Goal: Task Accomplishment & Management: Manage account settings

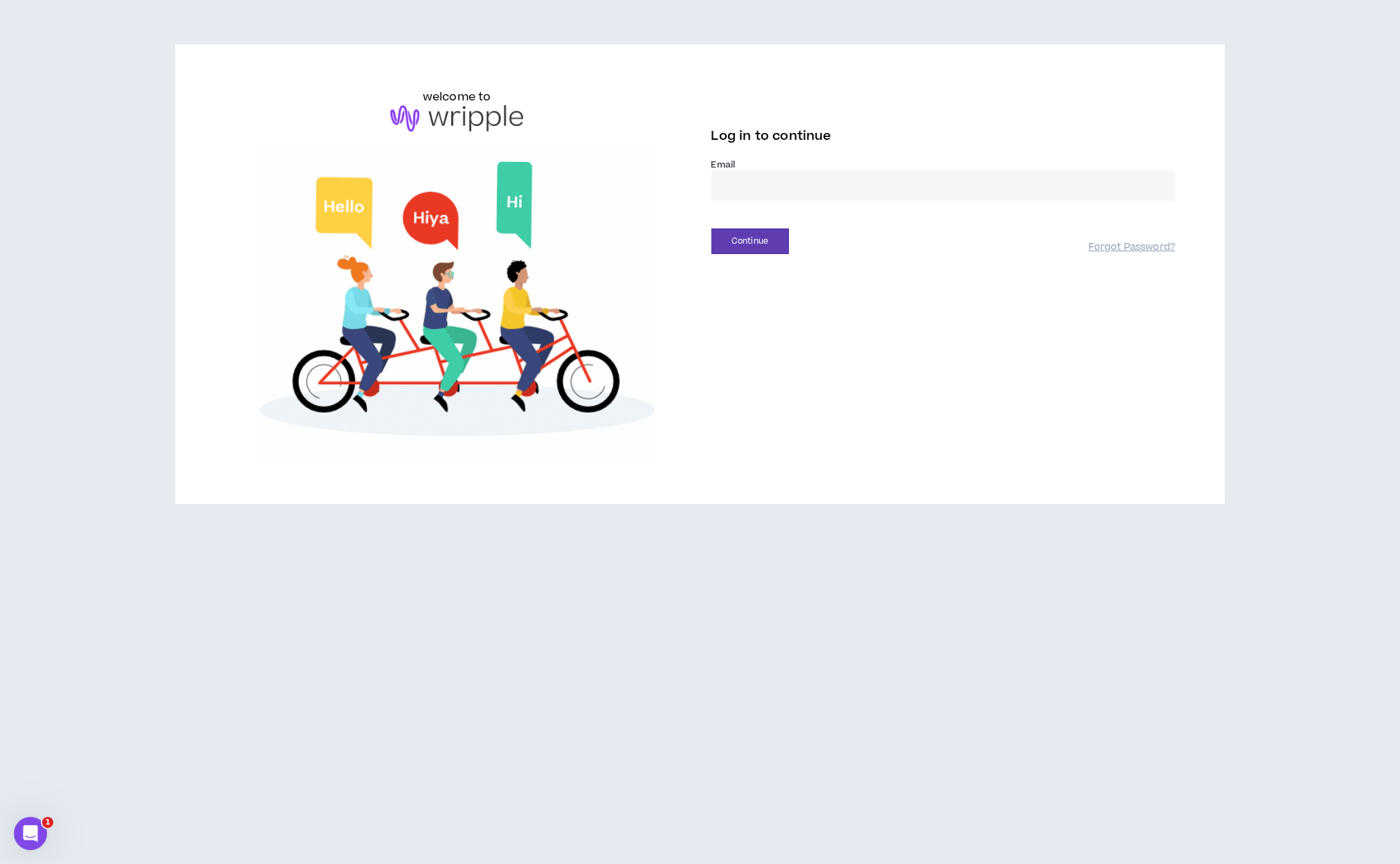
click at [1037, 191] on input "email" at bounding box center [943, 186] width 464 height 29
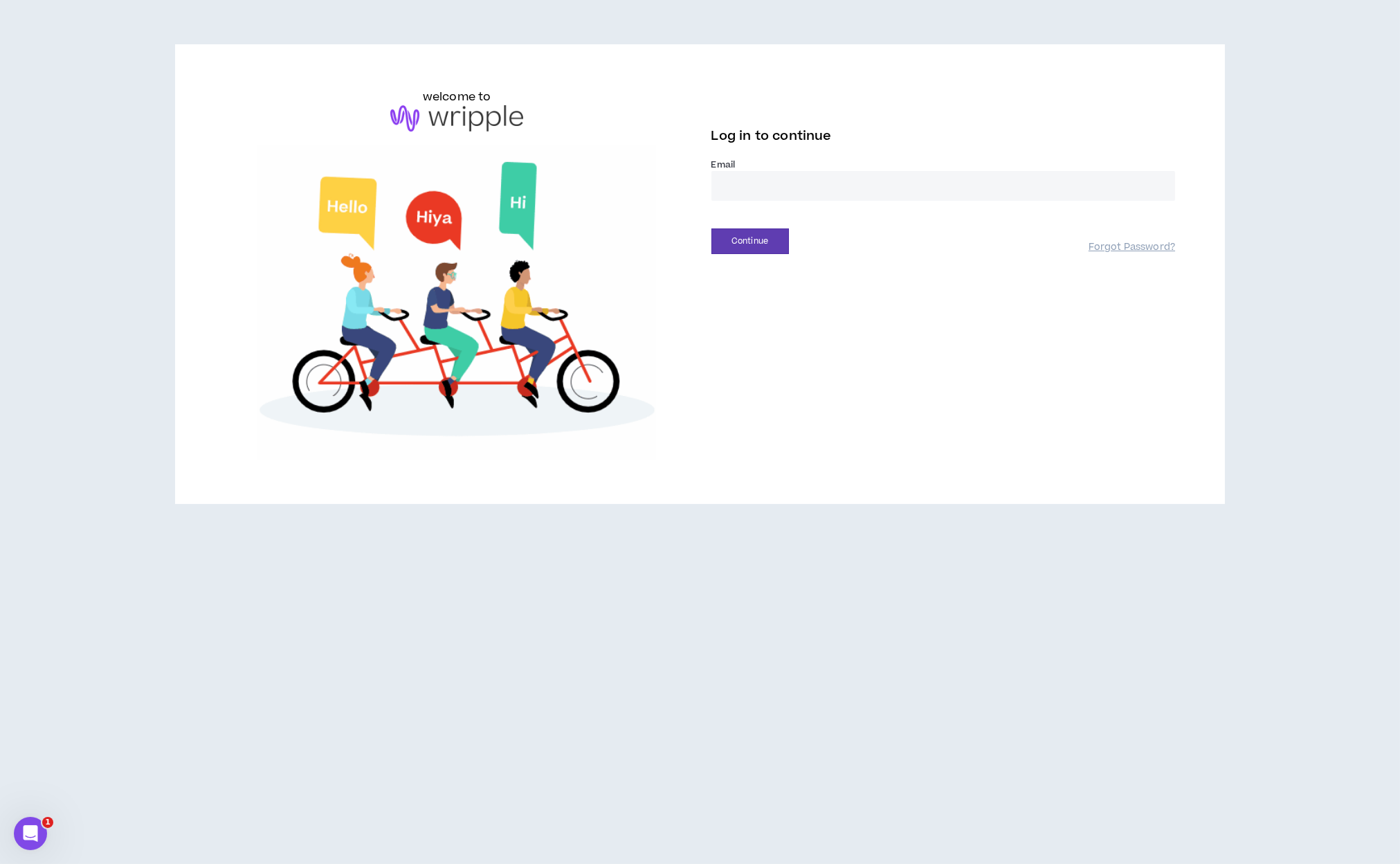
type input "**********"
click at [758, 250] on button "Continue" at bounding box center [750, 241] width 78 height 26
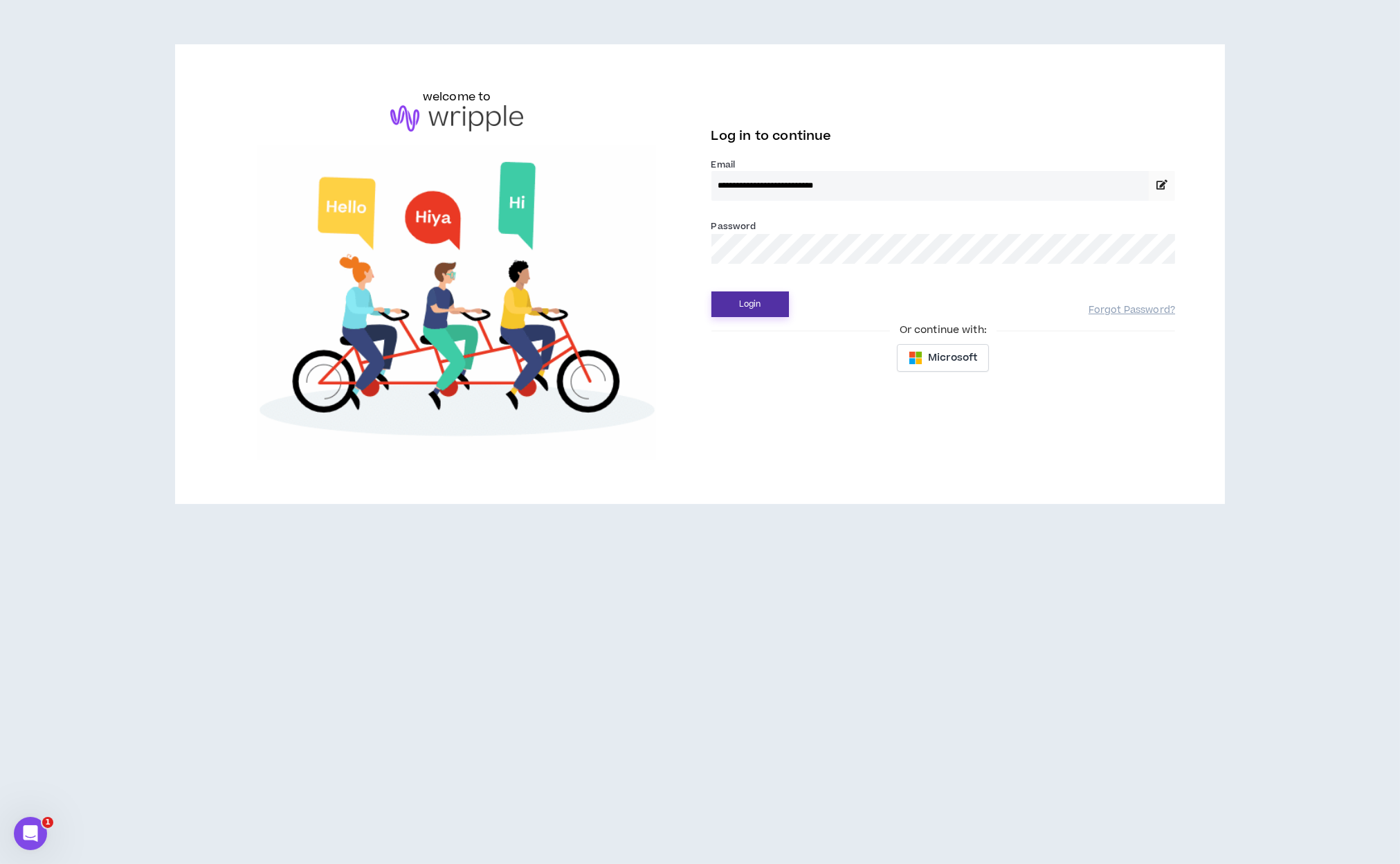
click at [743, 305] on button "Login" at bounding box center [750, 304] width 78 height 26
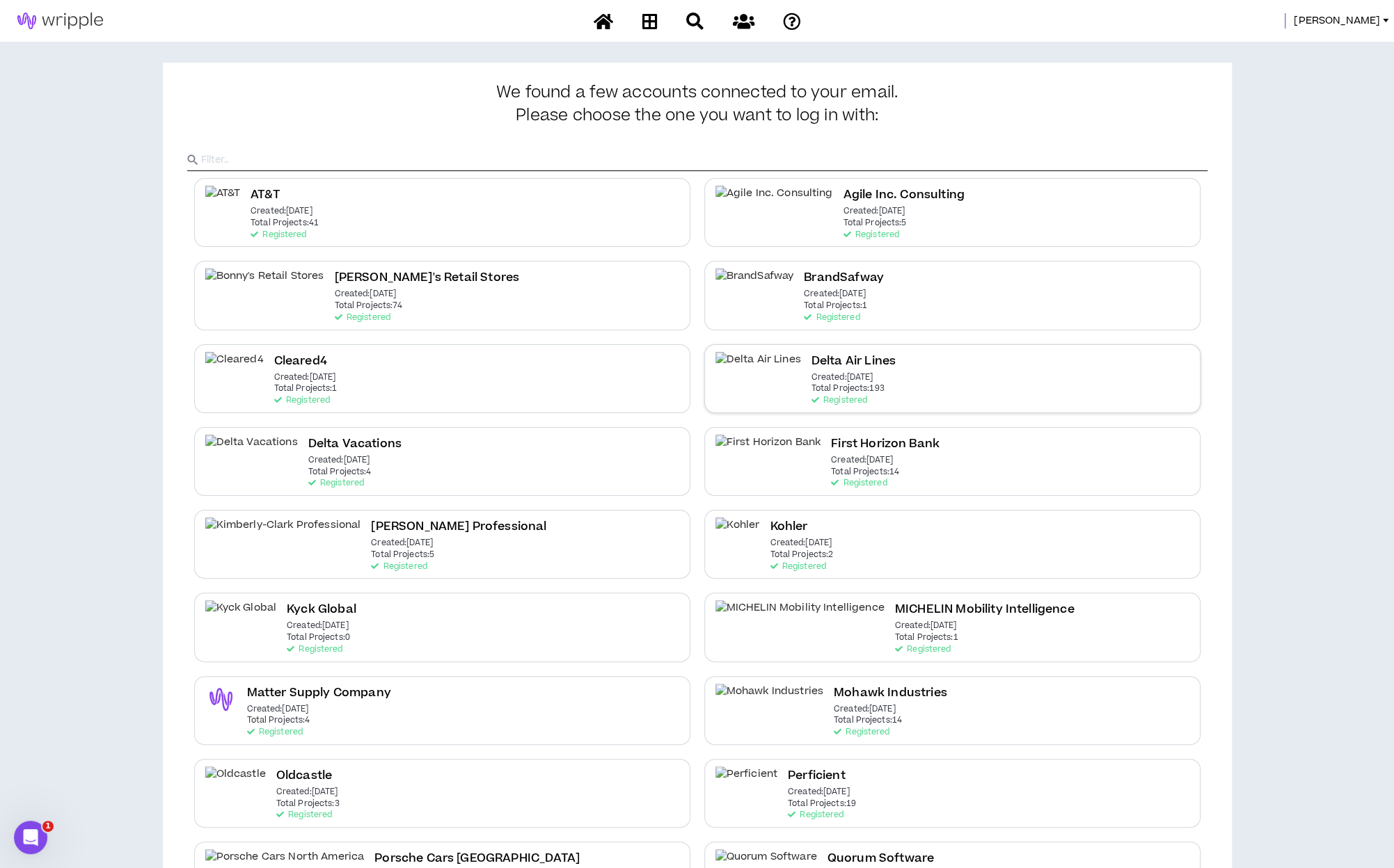
click at [811, 367] on h2 "Delta Air Lines" at bounding box center [853, 361] width 84 height 19
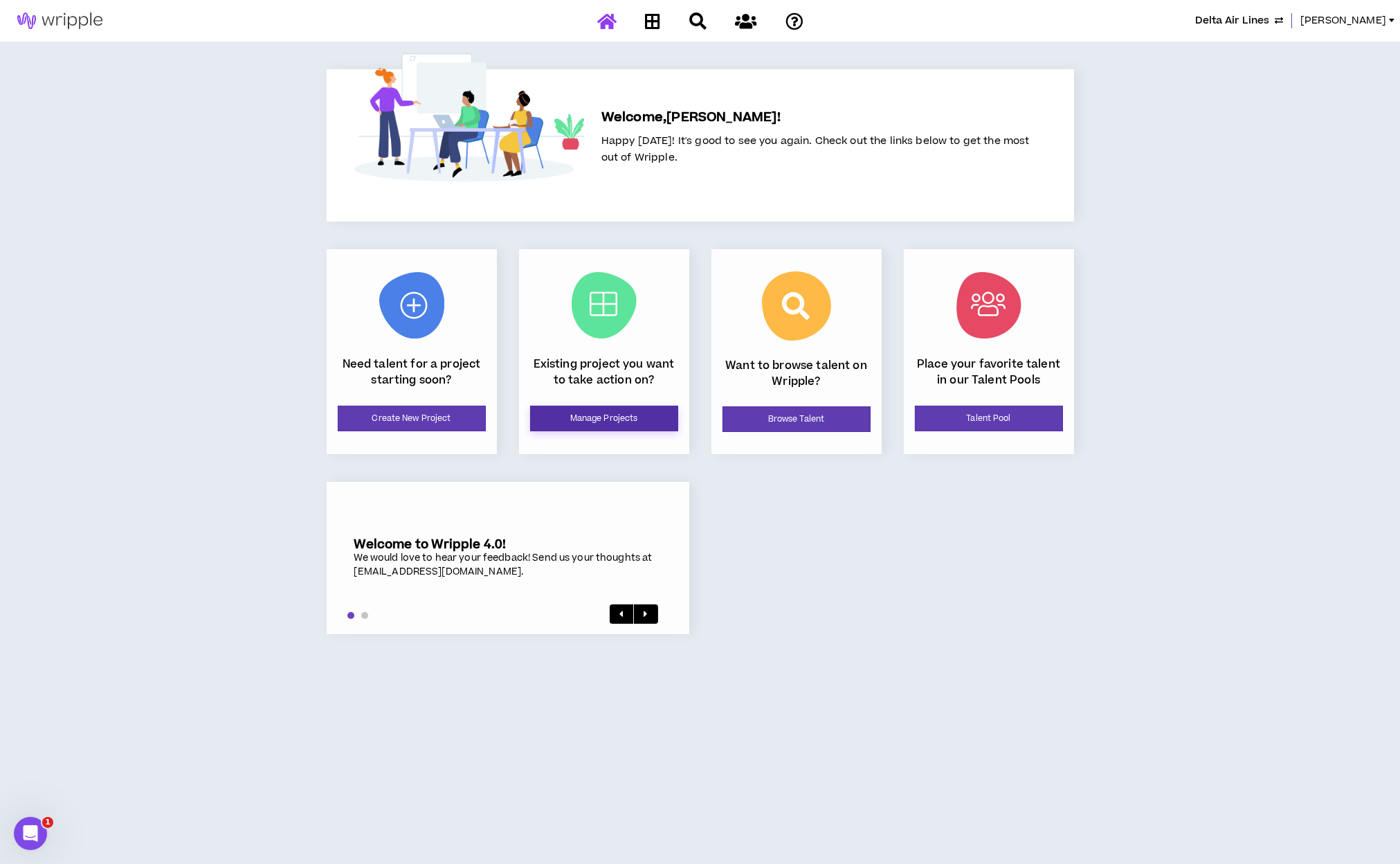
click at [581, 424] on link "Manage Projects" at bounding box center [604, 418] width 148 height 26
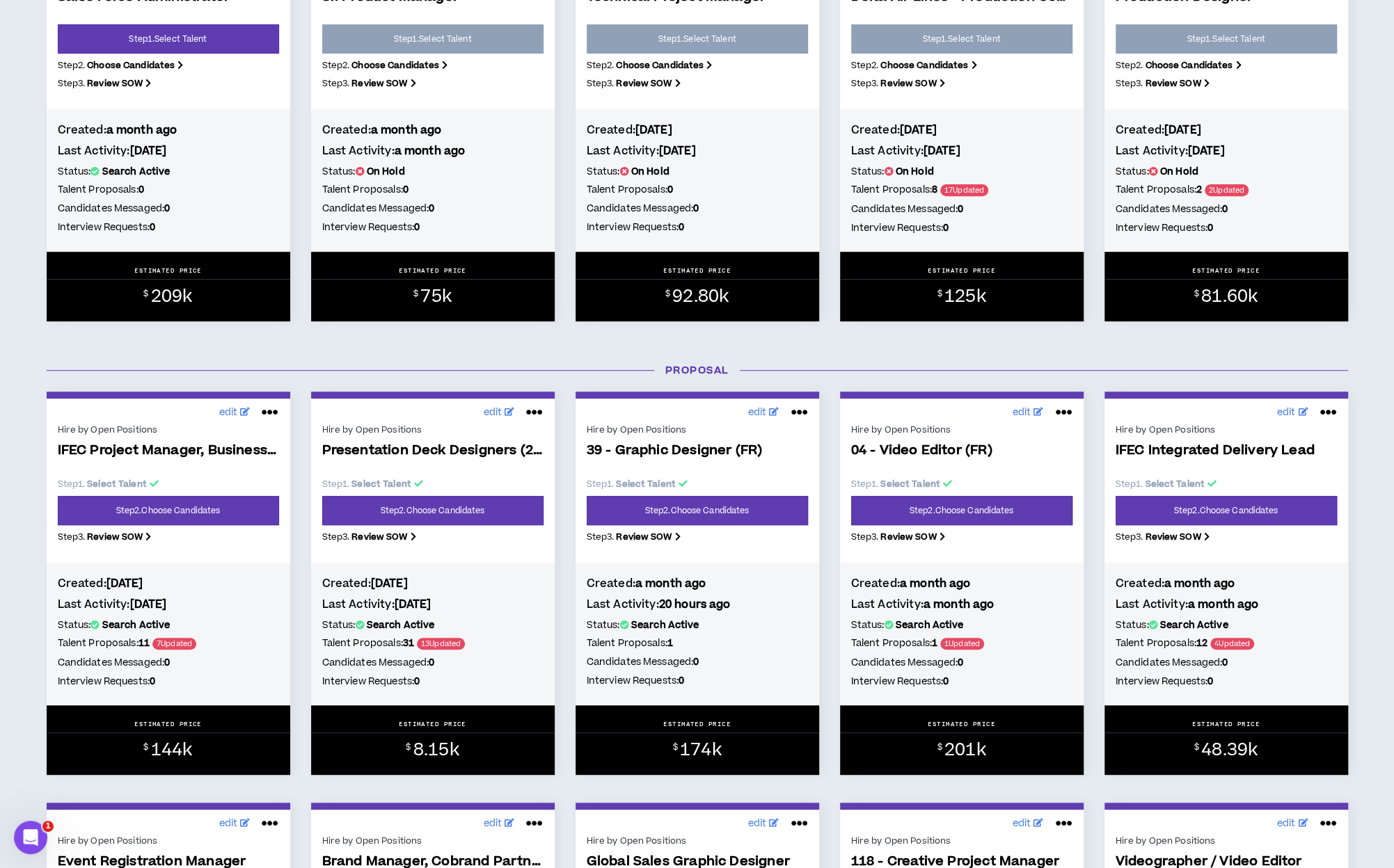
scroll to position [339, 0]
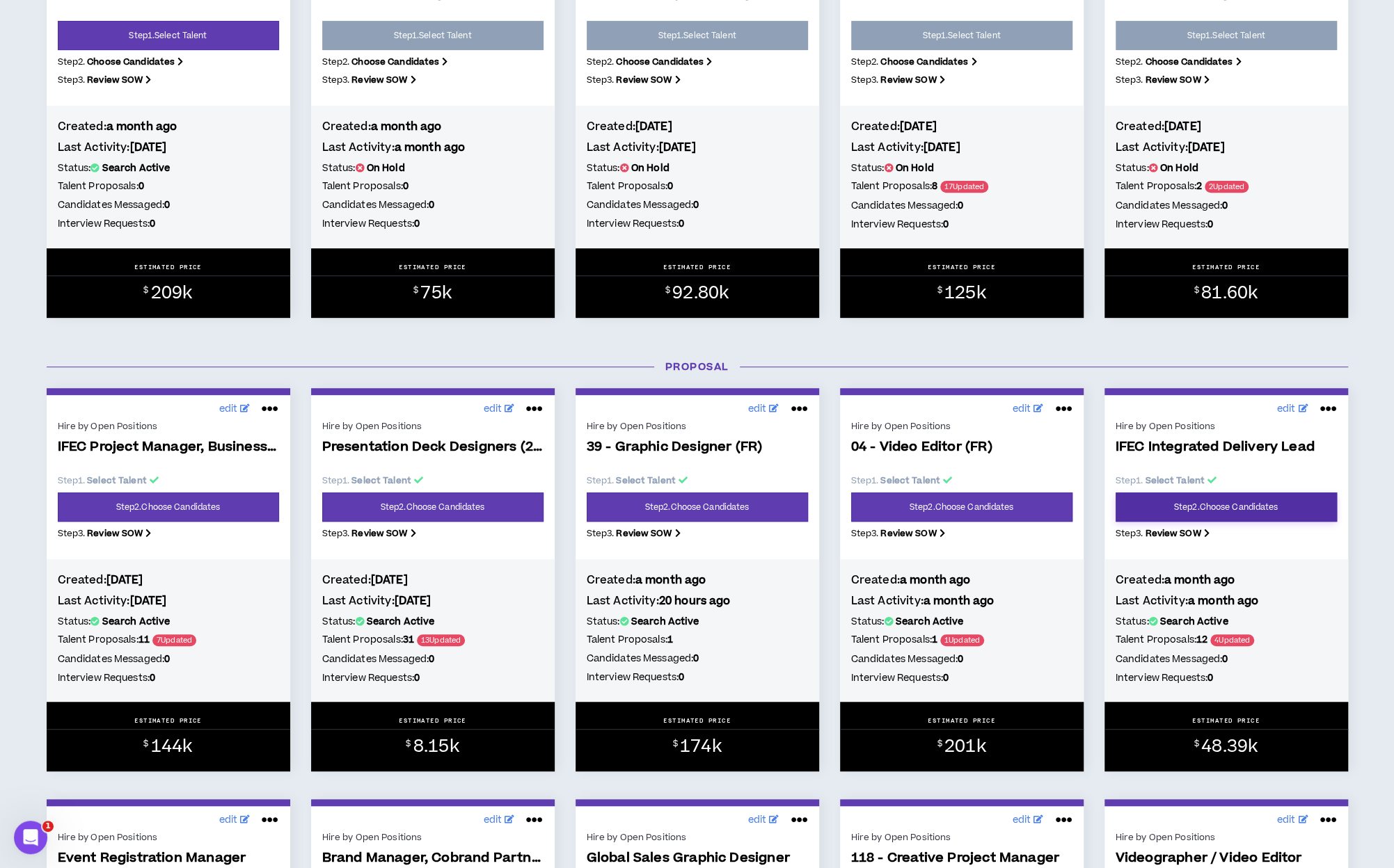
click at [1166, 510] on link "Step 2 . Choose Candidates" at bounding box center [1226, 508] width 221 height 30
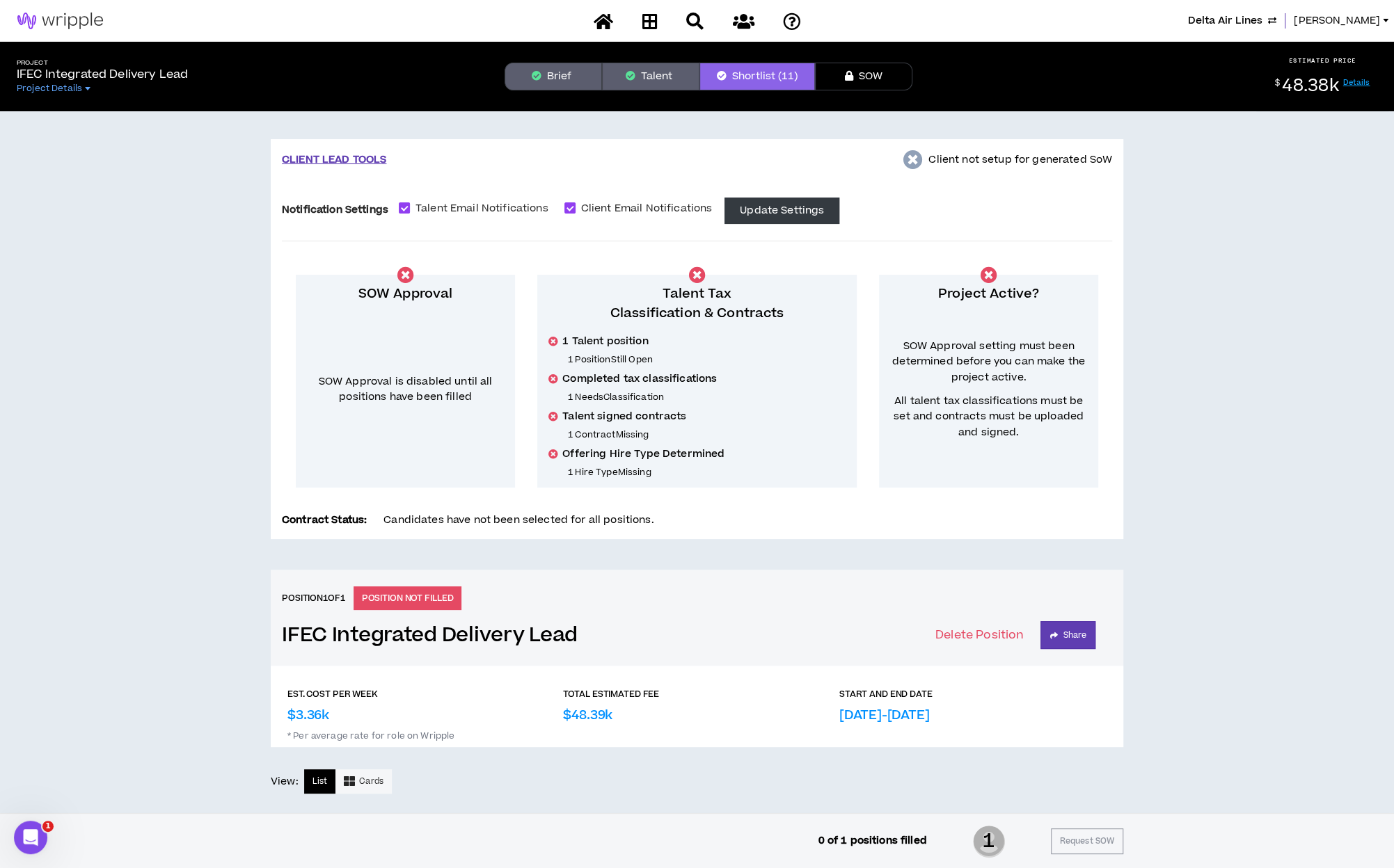
click at [544, 80] on button "Brief" at bounding box center [553, 77] width 97 height 28
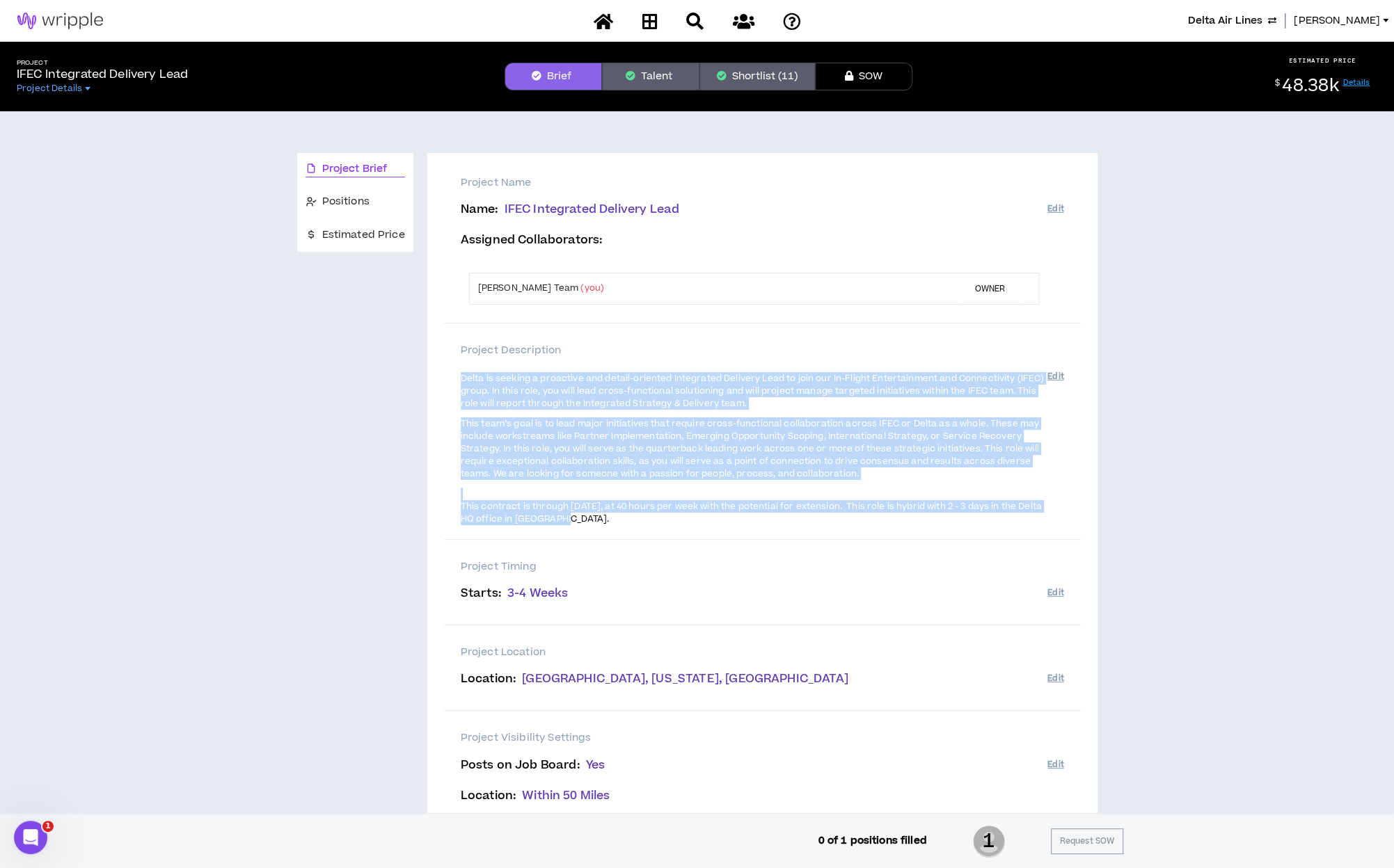
drag, startPoint x: 584, startPoint y: 517, endPoint x: 444, endPoint y: 380, distance: 195.9
click at [444, 380] on div "Project Description Delta is seeking a proactive and detail-oriented Integrated…" at bounding box center [762, 432] width 636 height 216
click at [741, 82] on button "Shortlist (11)" at bounding box center [757, 77] width 115 height 28
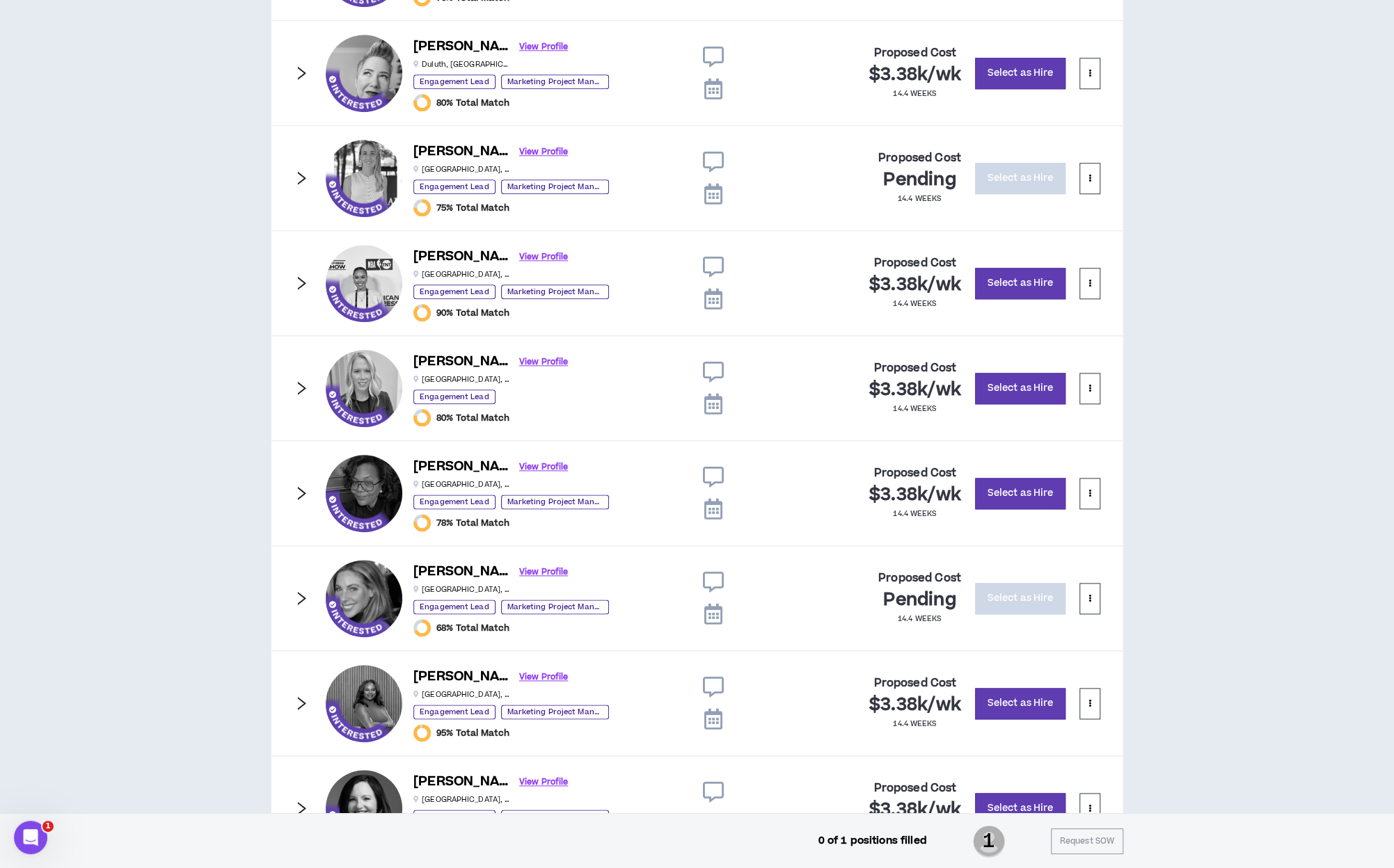
scroll to position [1111, 0]
click at [1091, 489] on icon at bounding box center [1090, 492] width 3 height 8
click at [1063, 528] on span "Remove from shortlist" at bounding box center [1034, 524] width 115 height 15
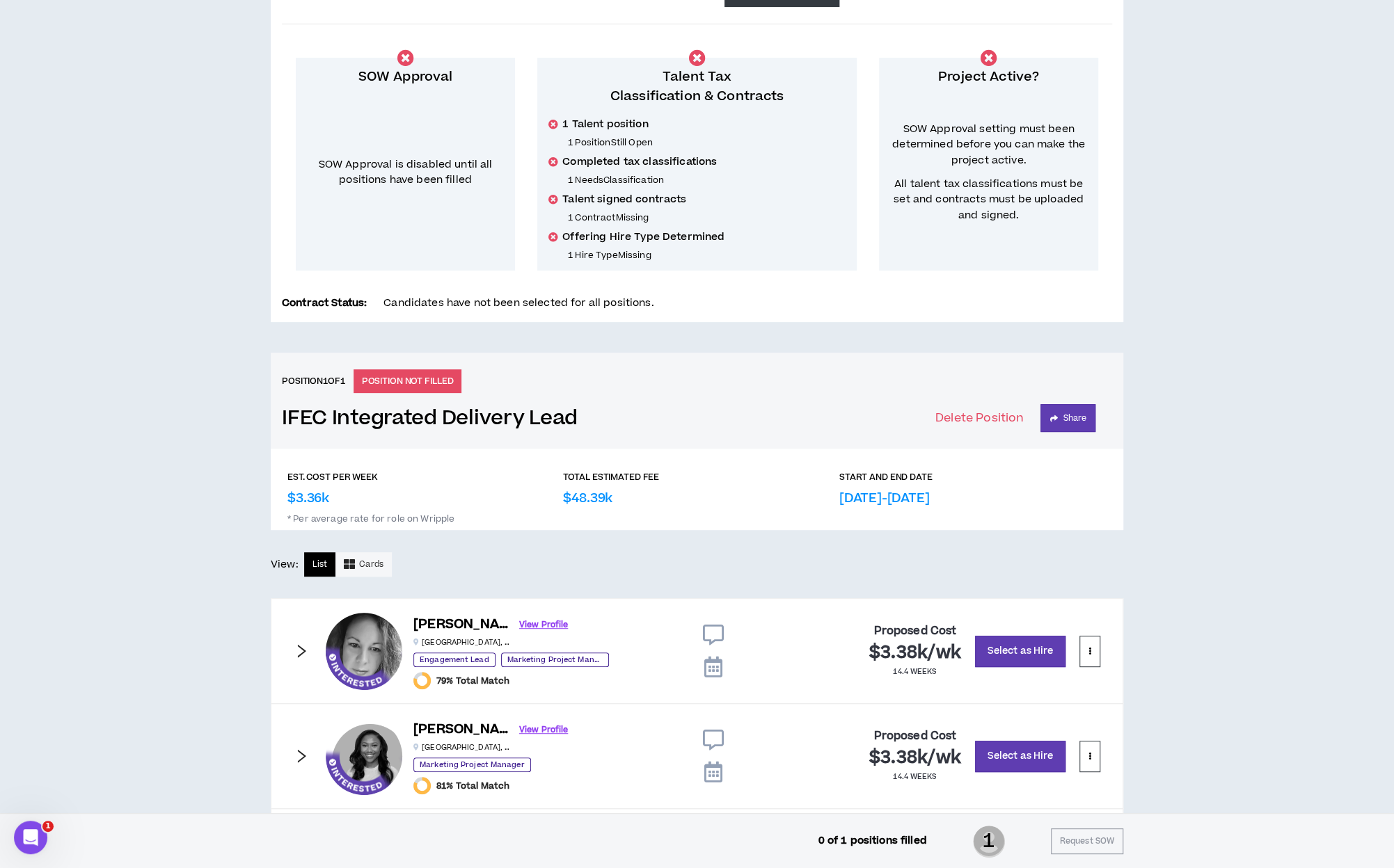
scroll to position [0, 0]
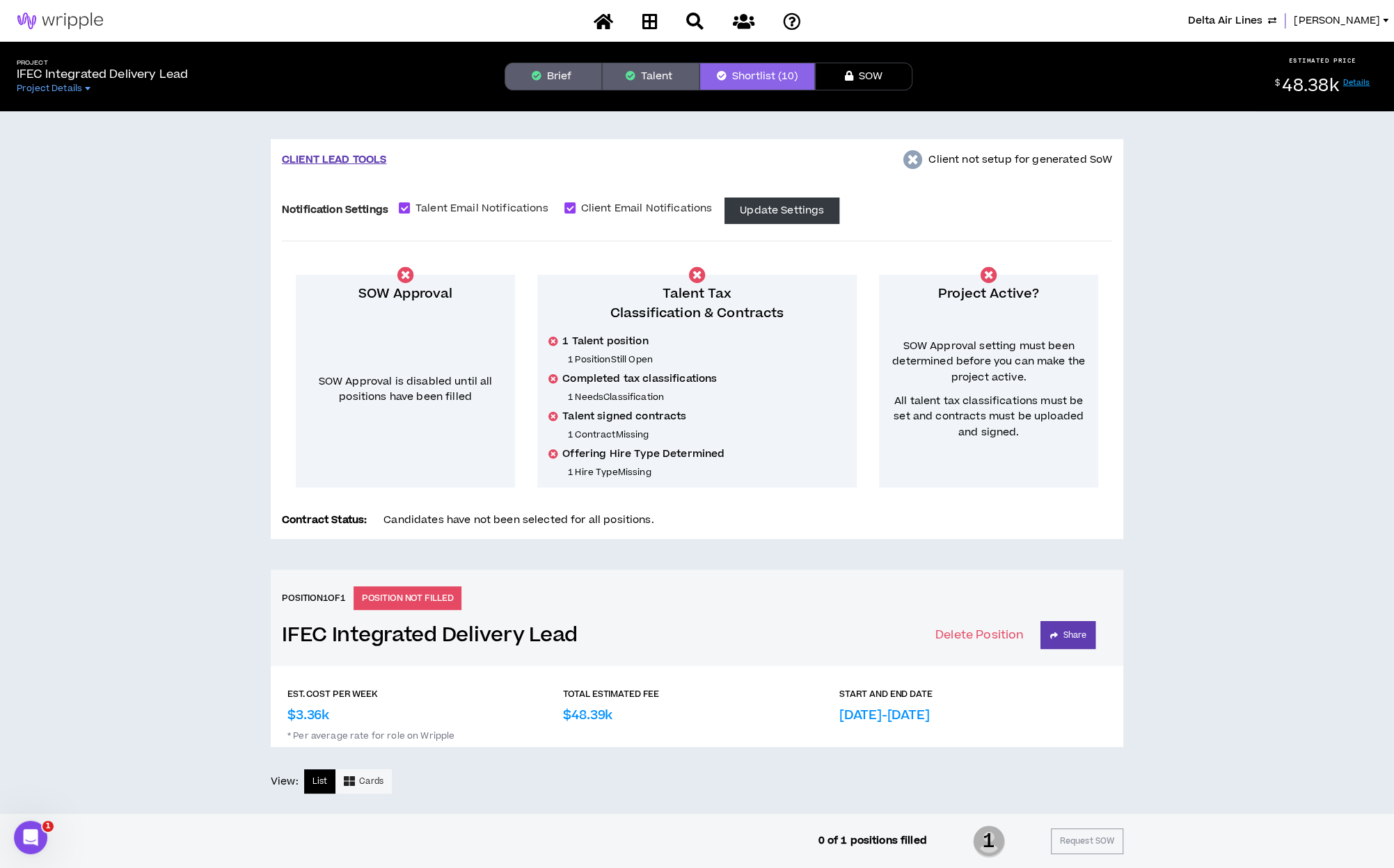
click at [582, 73] on button "Brief" at bounding box center [553, 77] width 97 height 28
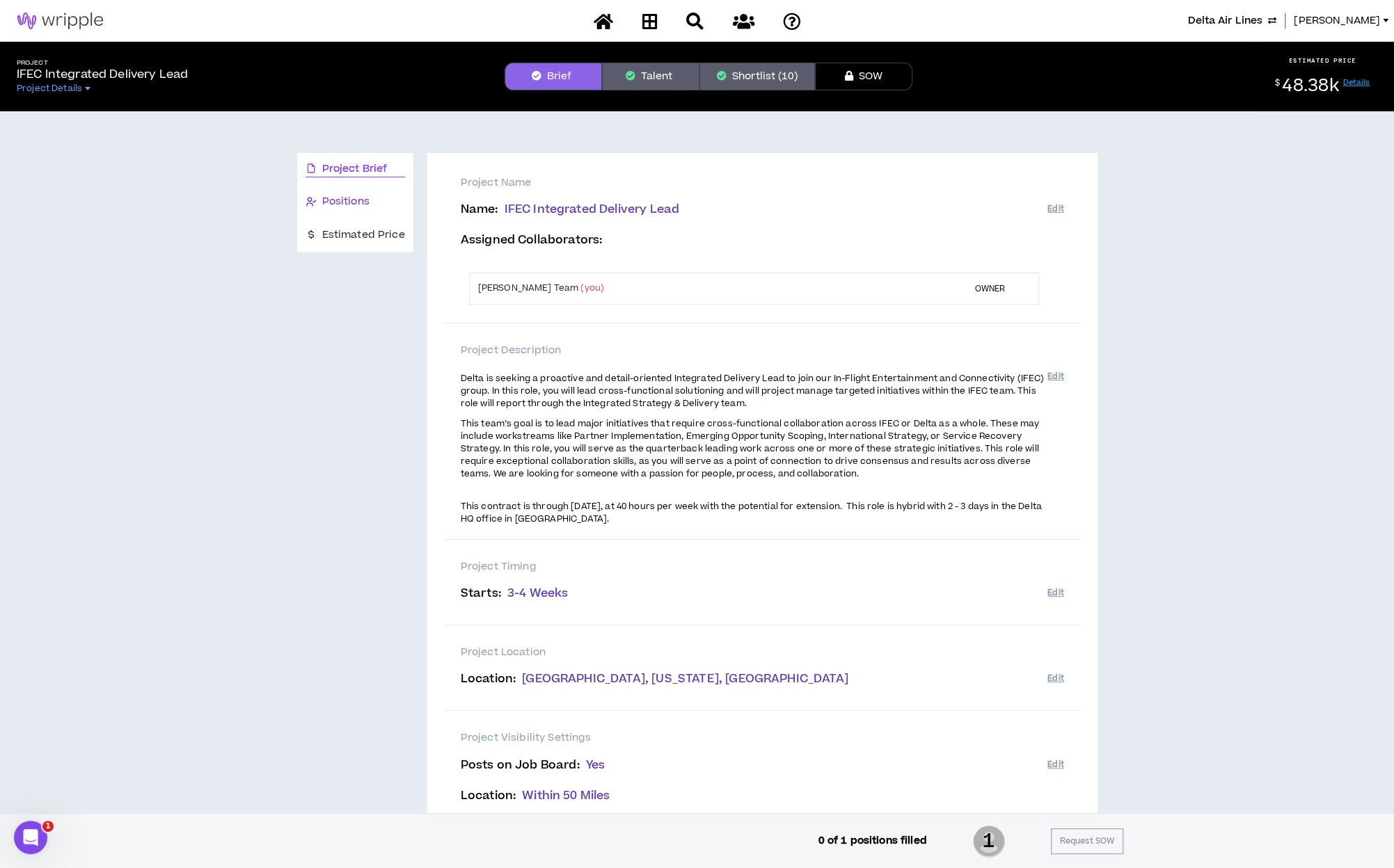
click at [347, 206] on span "Positions" at bounding box center [346, 202] width 47 height 15
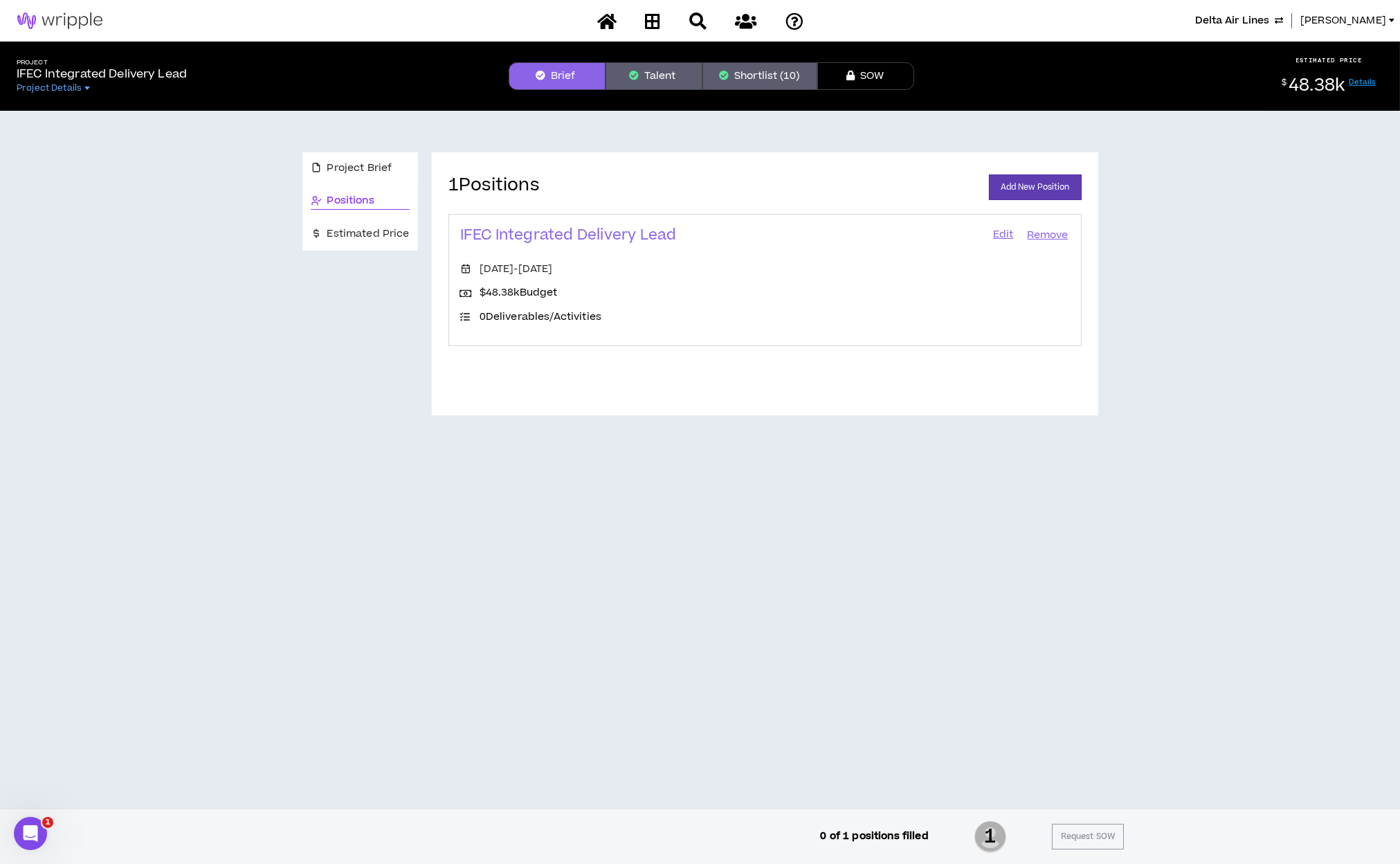
click at [360, 199] on span "Positions" at bounding box center [350, 201] width 47 height 15
click at [369, 169] on span "Project Brief" at bounding box center [359, 168] width 65 height 15
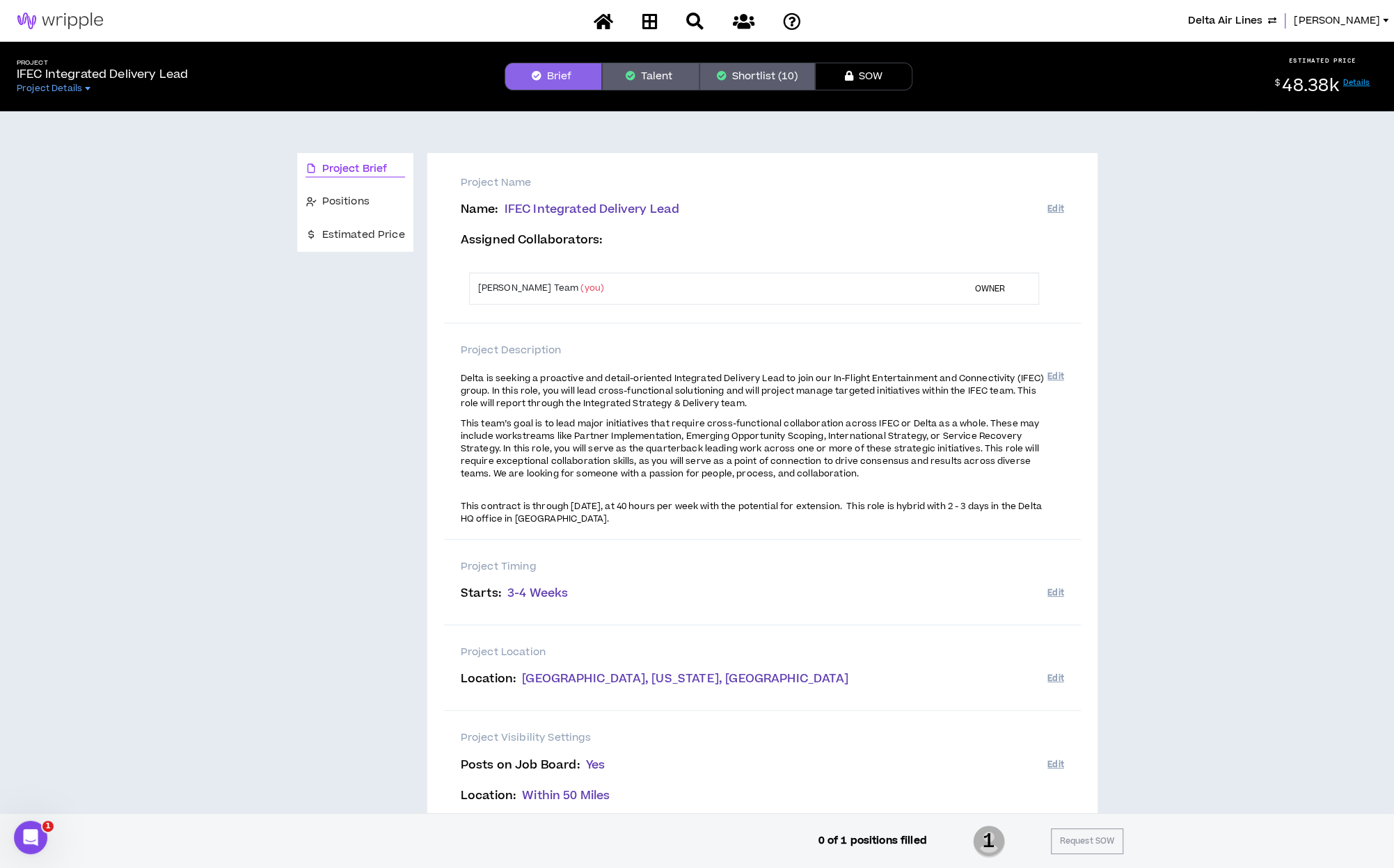
click at [580, 458] on span "This team’s goal is to lead major initiatives that require cross-functional col…" at bounding box center [749, 448] width 578 height 63
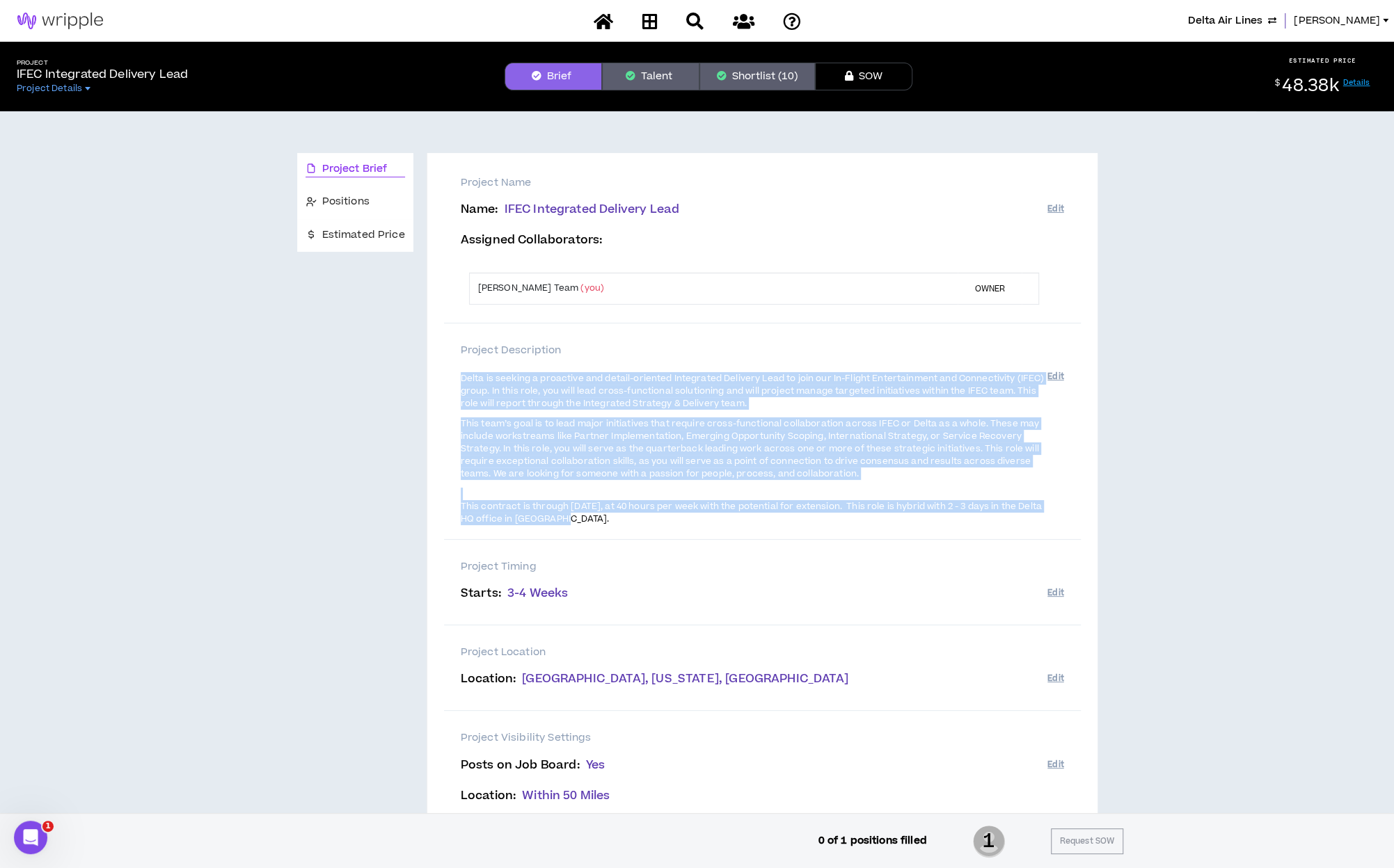
drag, startPoint x: 582, startPoint y: 517, endPoint x: 456, endPoint y: 382, distance: 184.7
click at [456, 382] on div "Project Description Delta is seeking a proactive and detail-oriented Integrated…" at bounding box center [762, 432] width 636 height 216
copy span "Lorem ip dolorsi a consectet adi elitse-doeiusmo Temporinci Utlabore Etdo ma al…"
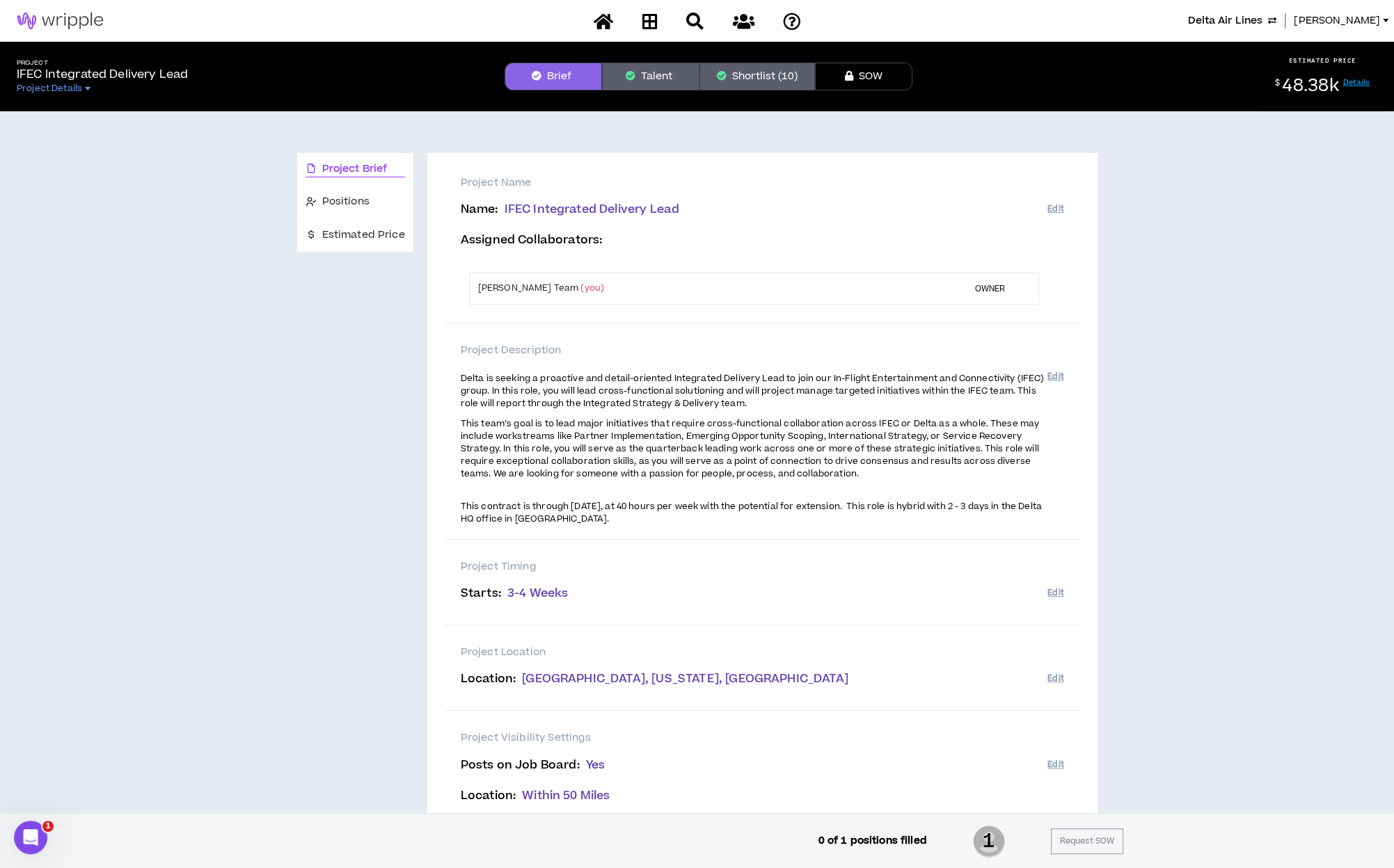
click at [852, 745] on p "Project Visibility Settings" at bounding box center [762, 738] width 603 height 15
drag, startPoint x: 686, startPoint y: 212, endPoint x: 502, endPoint y: 208, distance: 184.0
click at [502, 208] on p "Name : IFEC Integrated Delivery Lead" at bounding box center [753, 210] width 586 height 13
copy span "IFEC Integrated Delivery Lead"
click at [370, 235] on span "Estimated Price" at bounding box center [364, 235] width 83 height 15
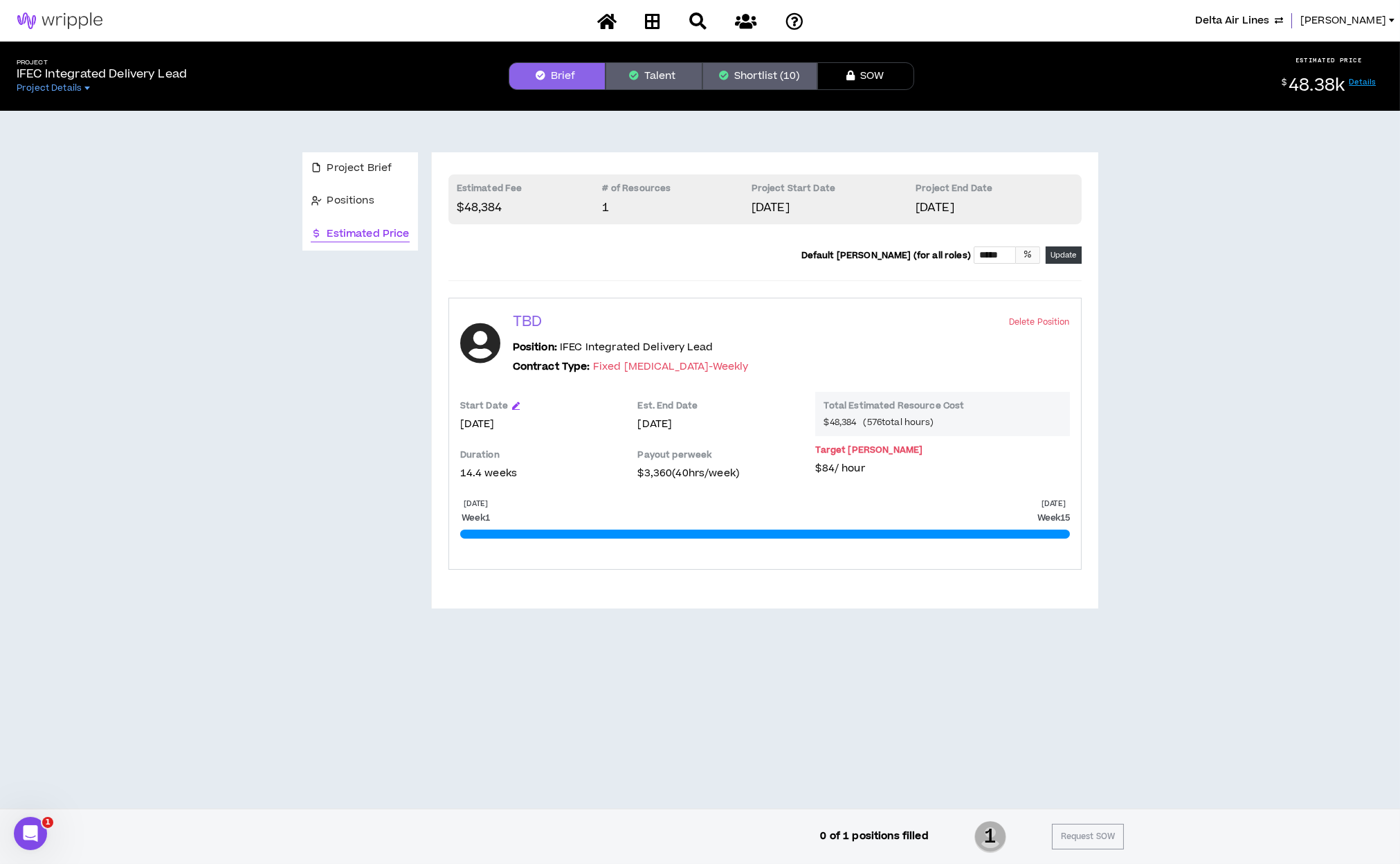
click at [651, 71] on button "Talent" at bounding box center [654, 76] width 97 height 28
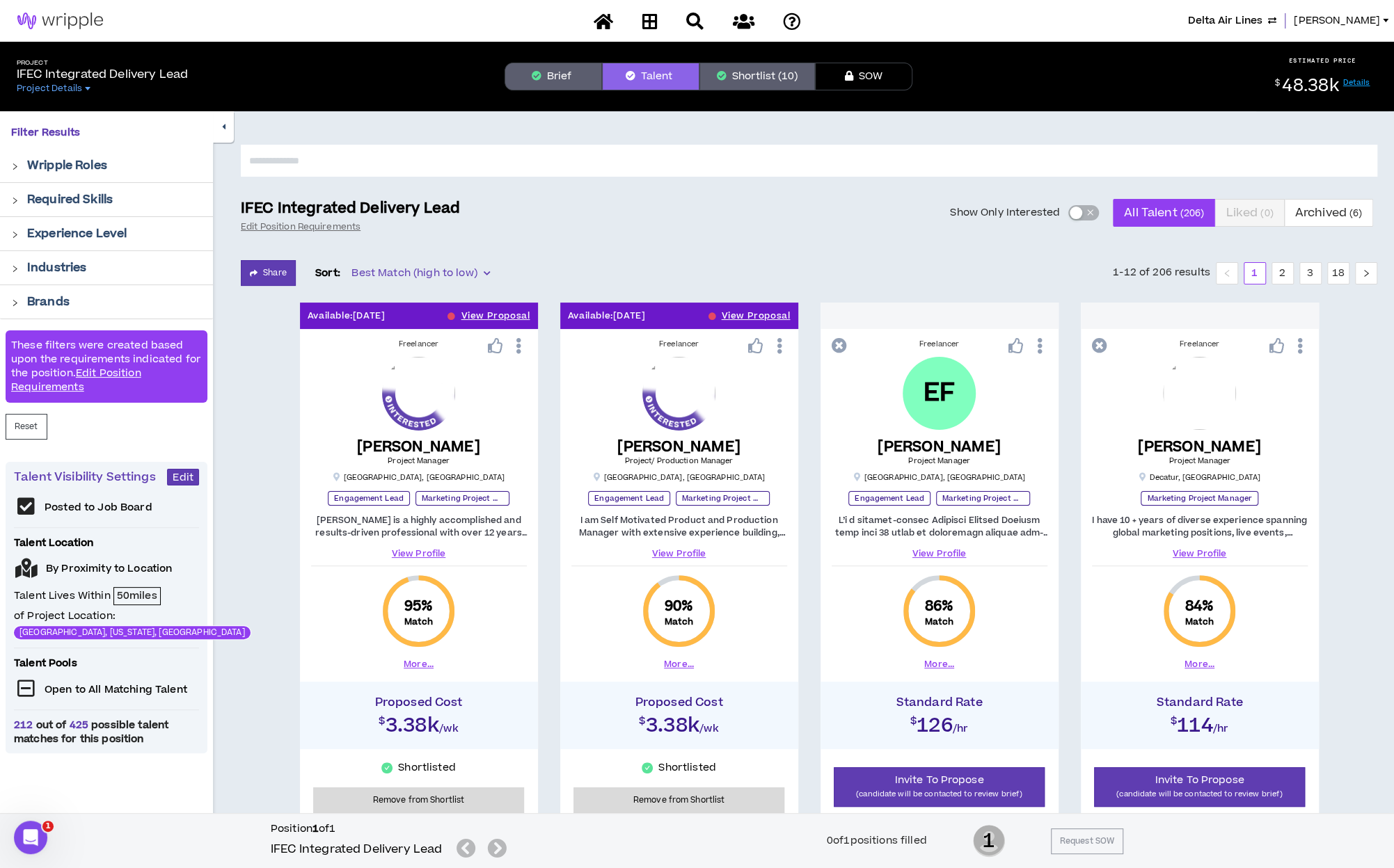
click at [408, 163] on input "text" at bounding box center [809, 161] width 1136 height 32
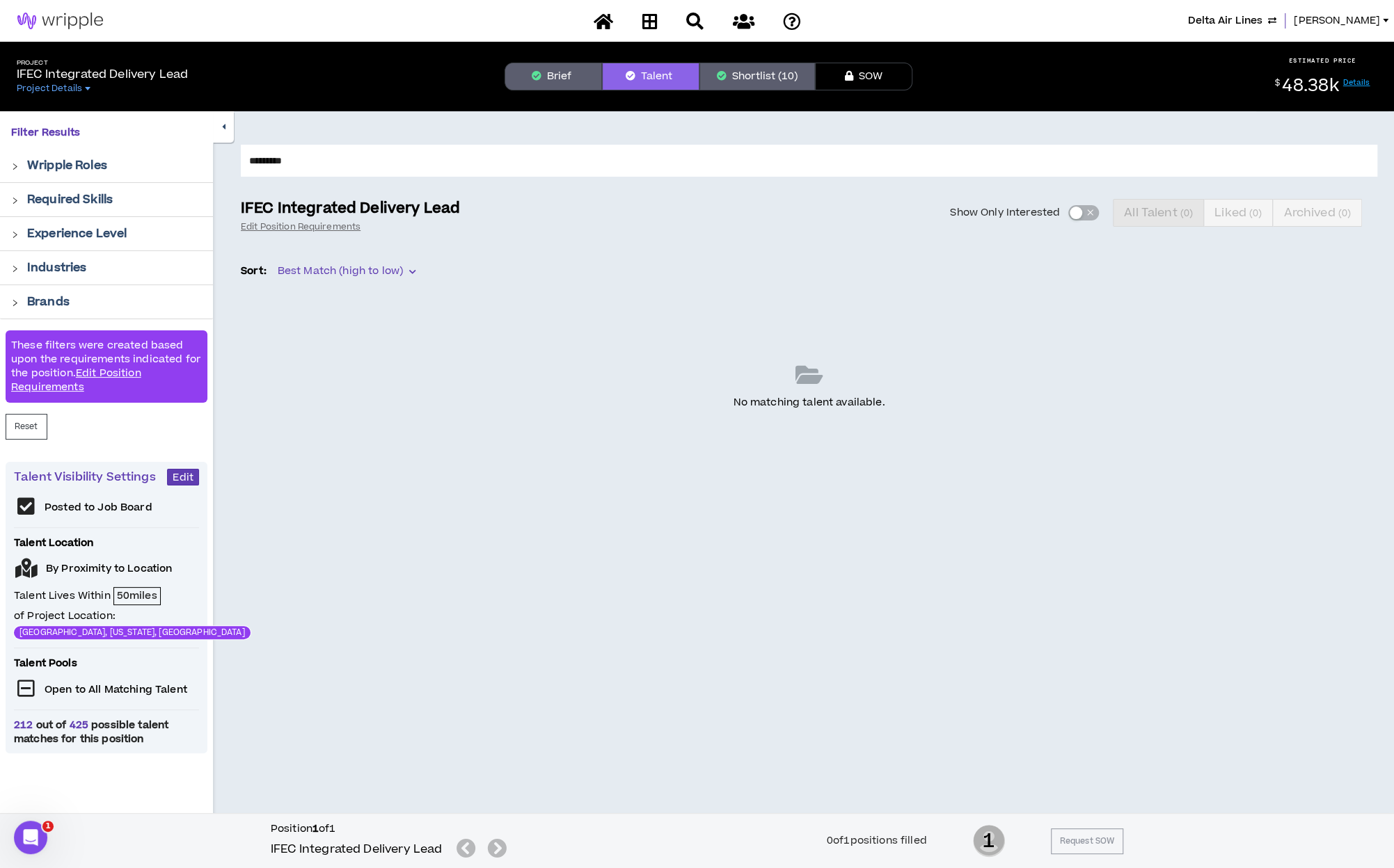
click at [315, 162] on input "*********" at bounding box center [809, 161] width 1136 height 32
click at [297, 161] on input "*******" at bounding box center [809, 161] width 1136 height 32
type input "*****"
click at [601, 25] on icon at bounding box center [603, 21] width 20 height 18
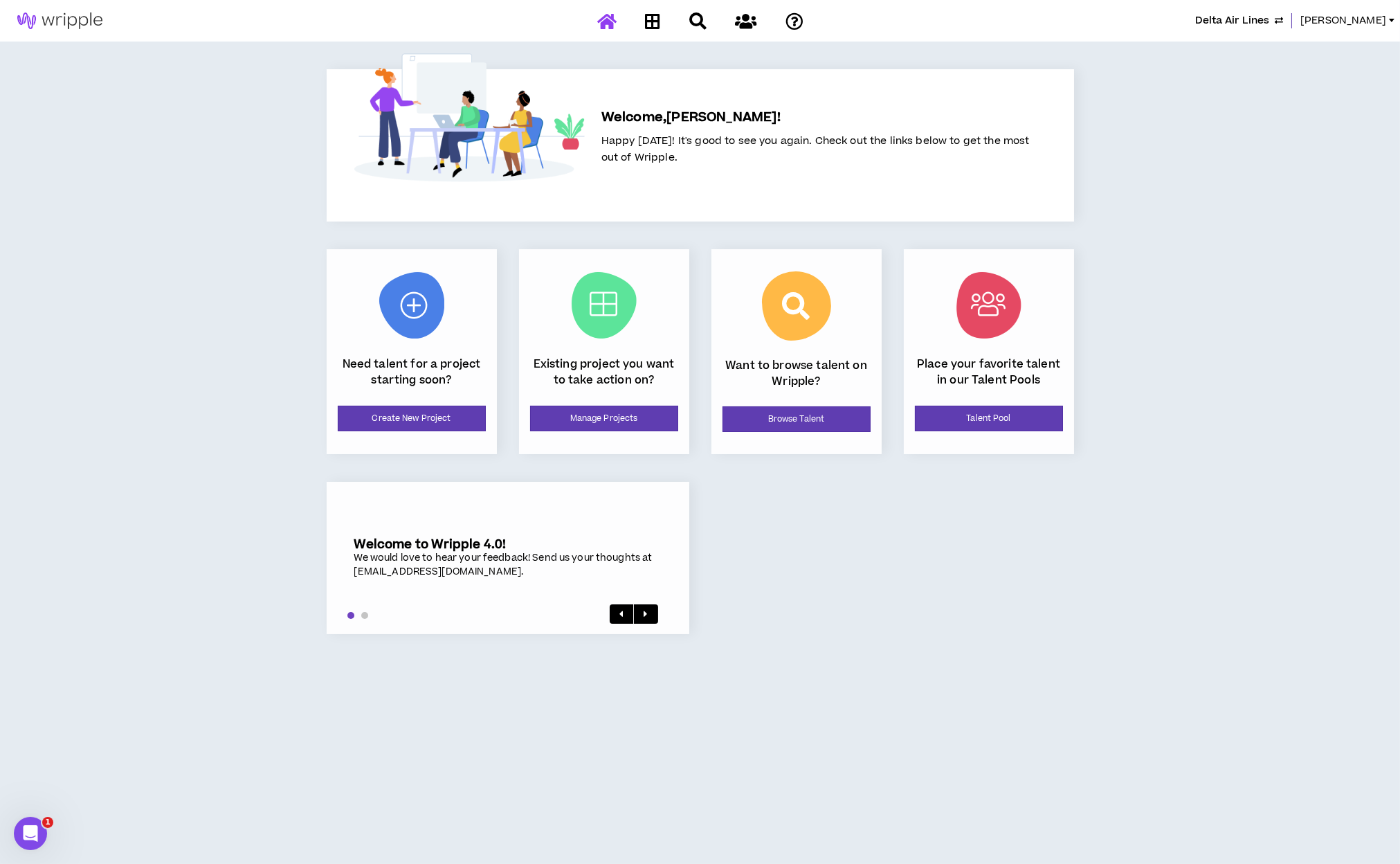
click at [1160, 24] on span "Delta Air Lines" at bounding box center [1233, 21] width 74 height 15
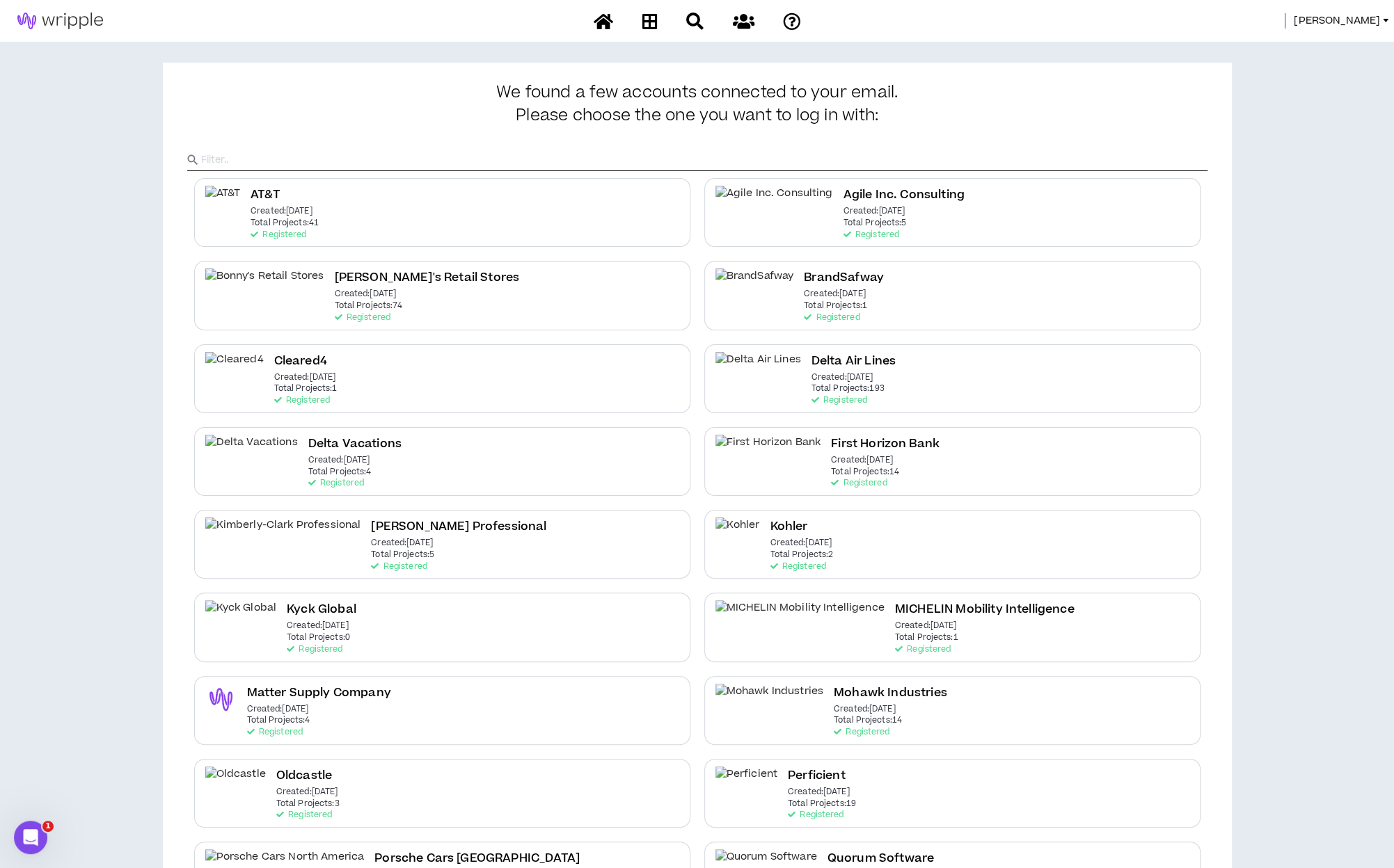
click at [1166, 22] on span "[PERSON_NAME]" at bounding box center [1336, 21] width 87 height 15
click at [1166, 52] on link "System Admin Portal" at bounding box center [1322, 47] width 126 height 21
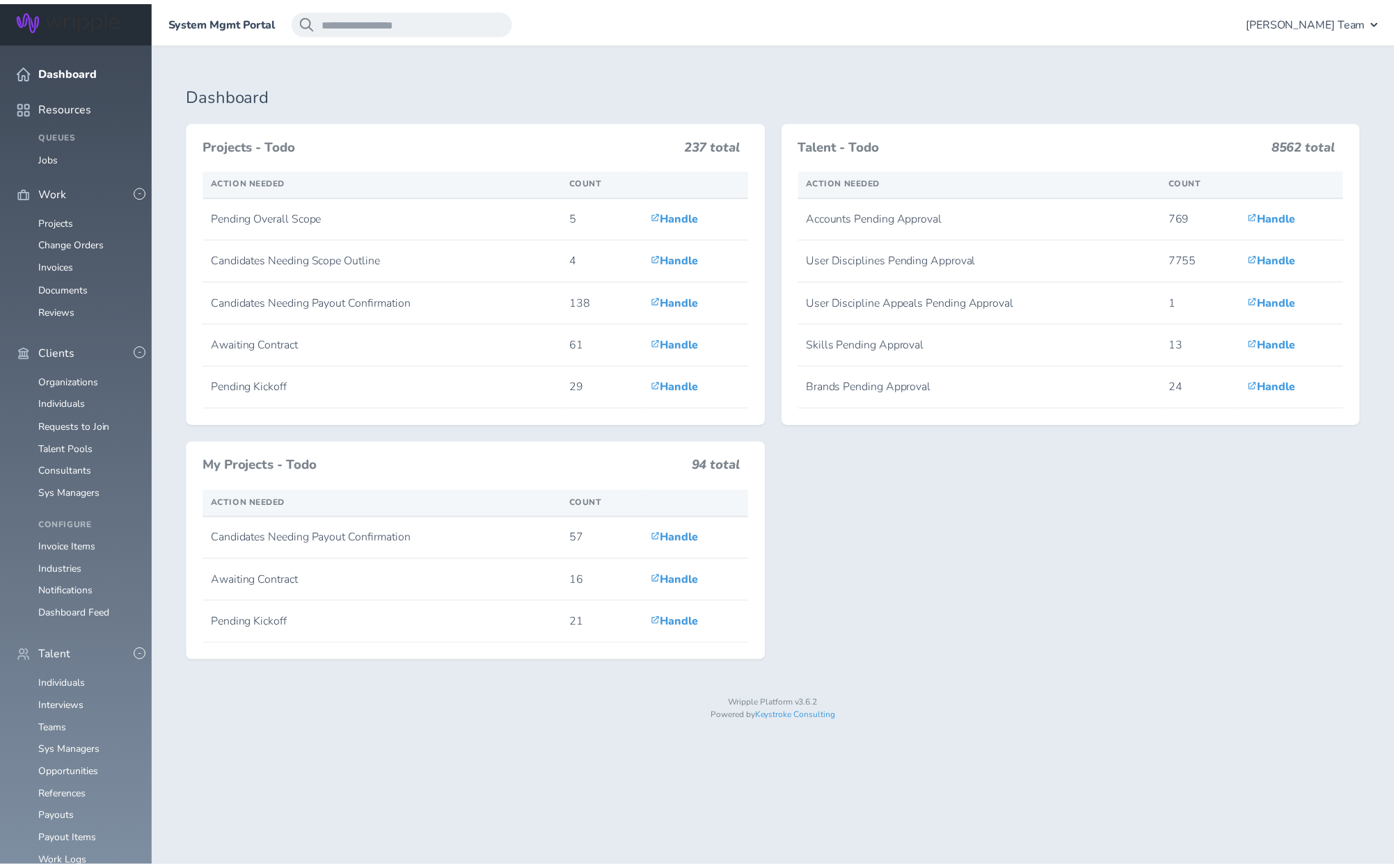
scroll to position [180, 0]
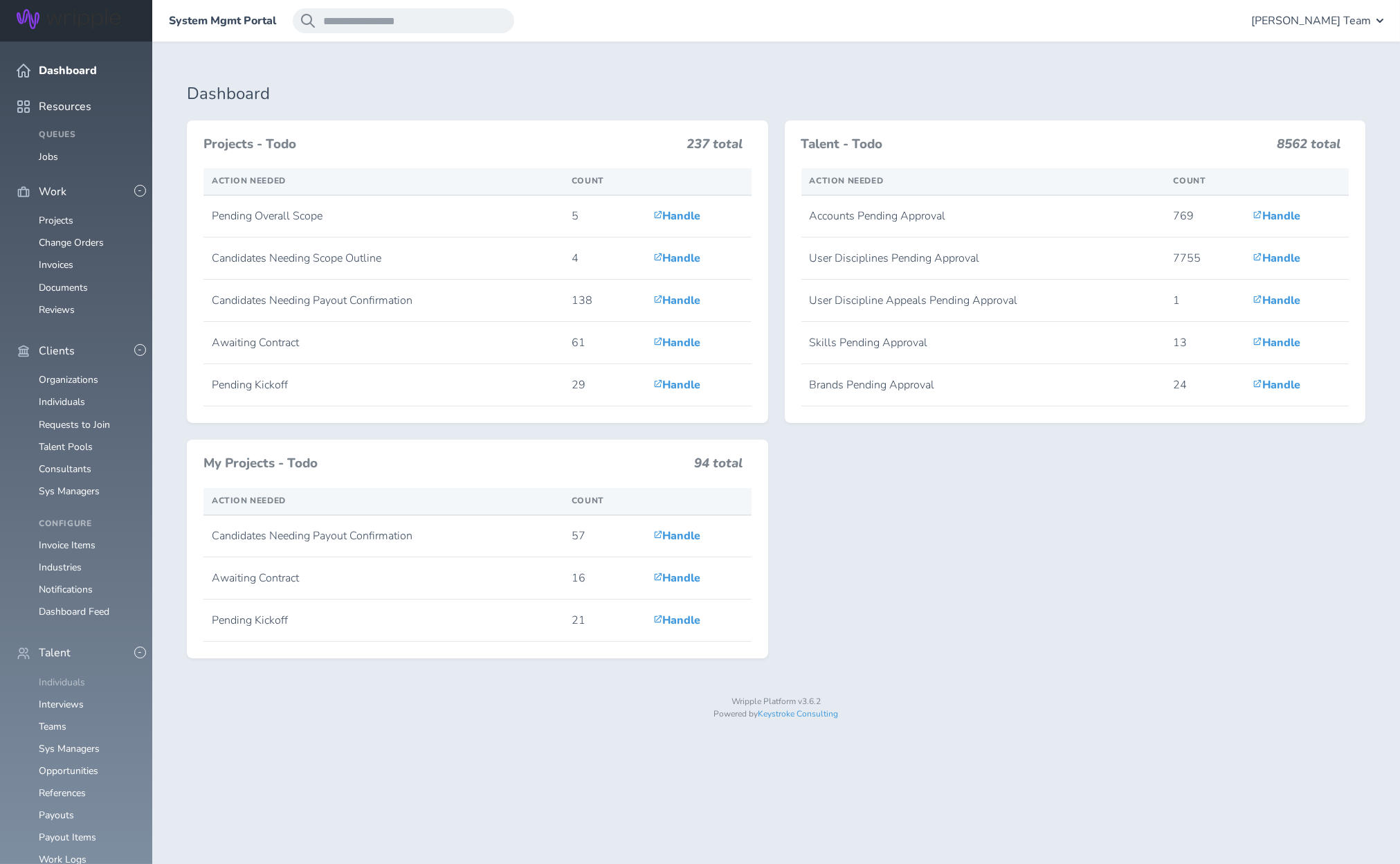
click at [64, 676] on link "Individuals" at bounding box center [62, 683] width 46 height 13
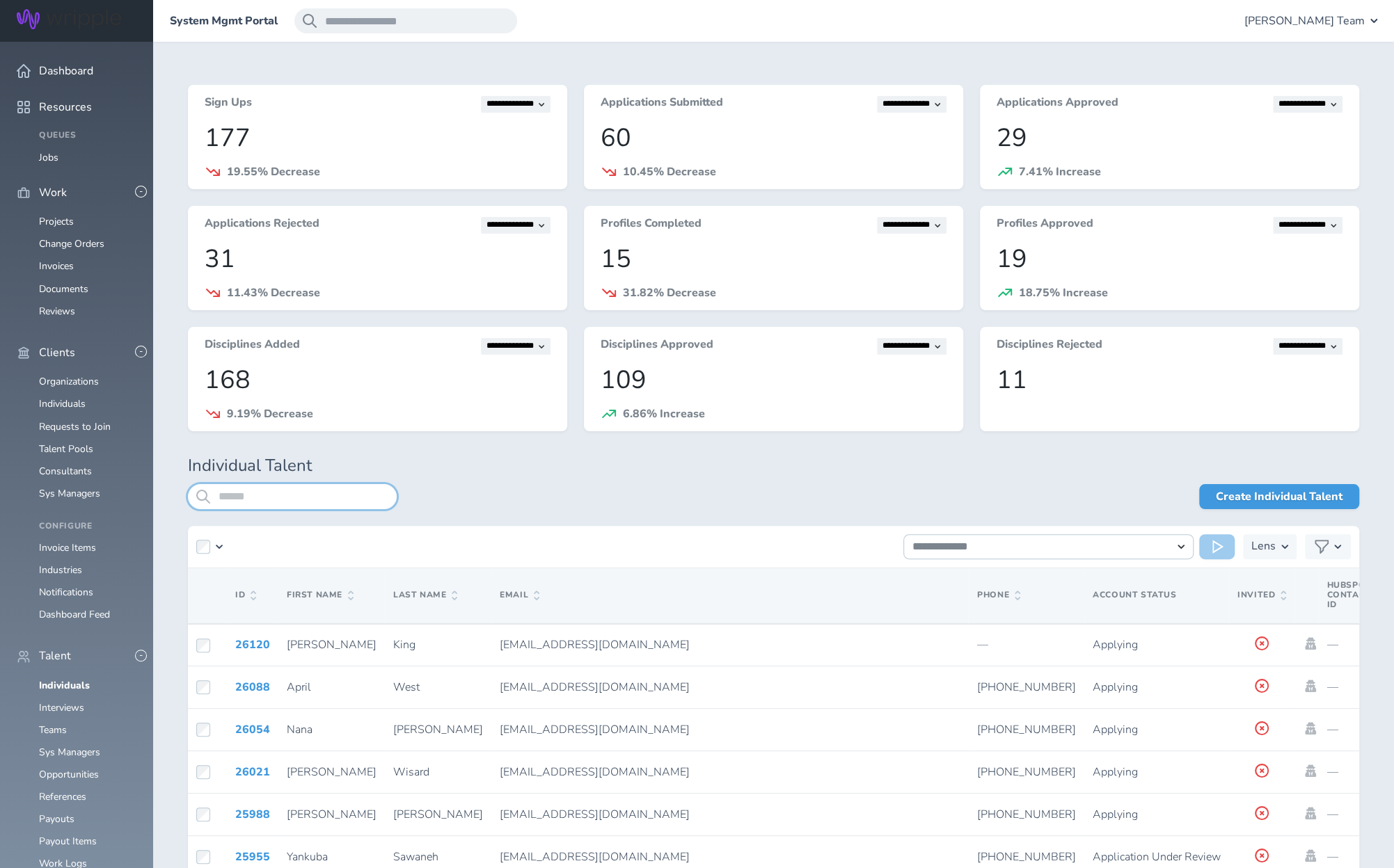
click at [337, 500] on input "search" at bounding box center [292, 497] width 208 height 25
type input "*****"
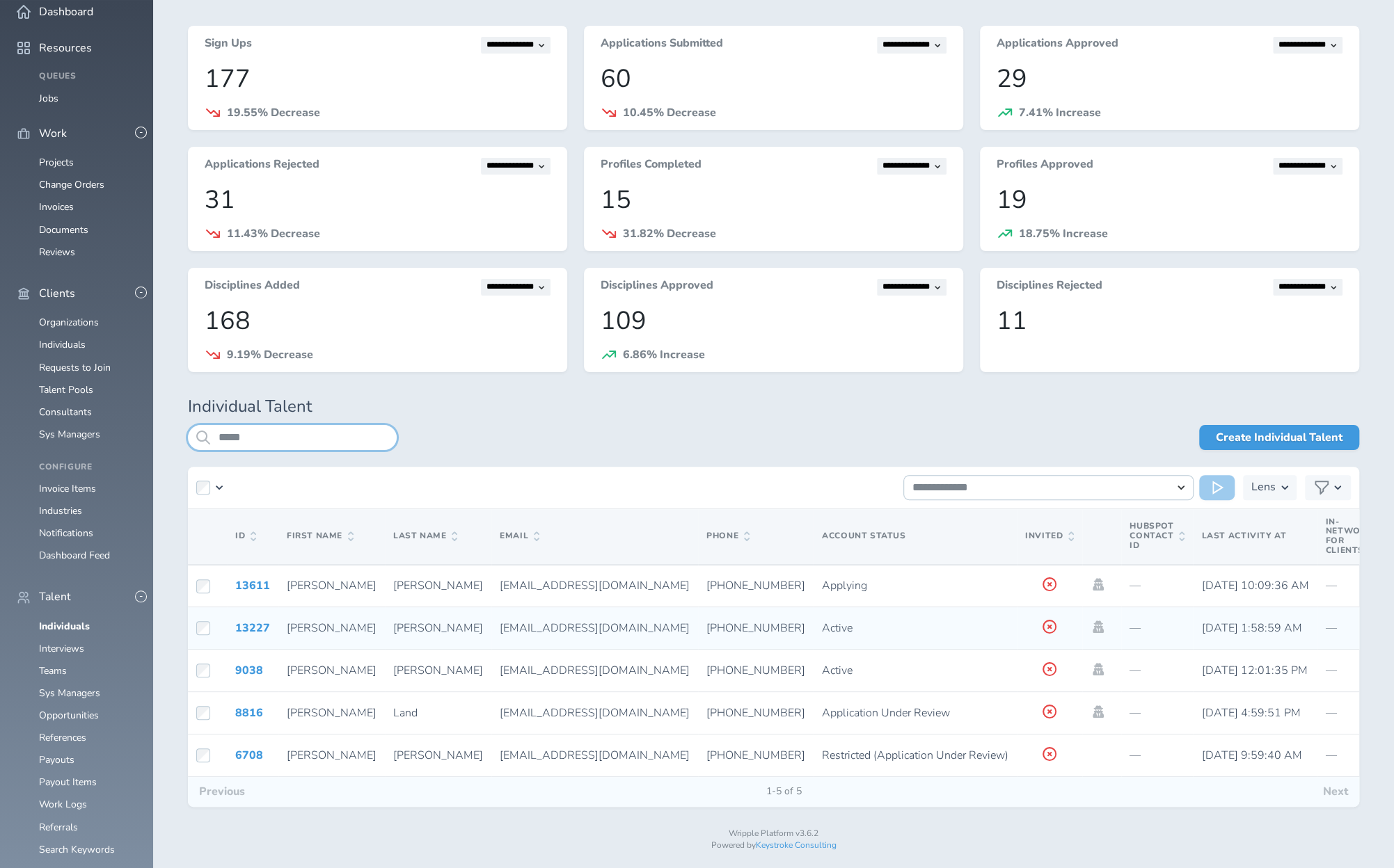
scroll to position [61, 0]
